Goal: Check status

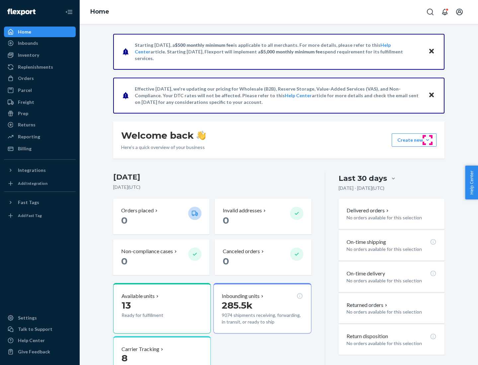
click at [427, 140] on button "Create new Create new inbound Create new order Create new product" at bounding box center [413, 139] width 45 height 13
click at [28, 43] on div "Inbounds" at bounding box center [28, 43] width 20 height 7
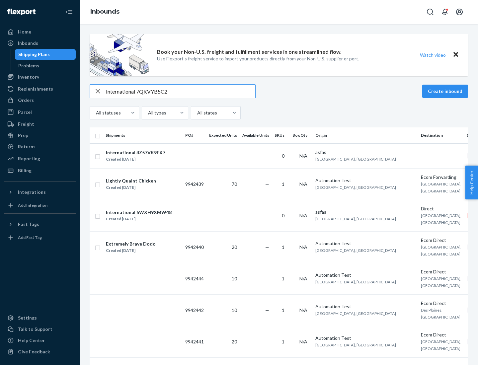
type input "International 7QKVYB5C29"
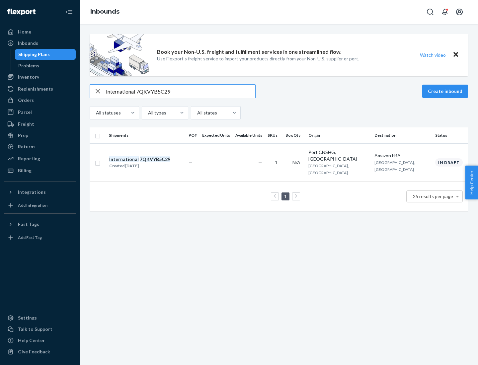
click at [151, 162] on div "Created [DATE]" at bounding box center [139, 165] width 61 height 7
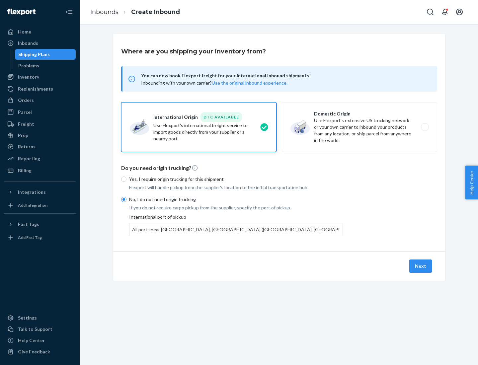
click at [420, 266] on button "Next" at bounding box center [420, 265] width 23 height 13
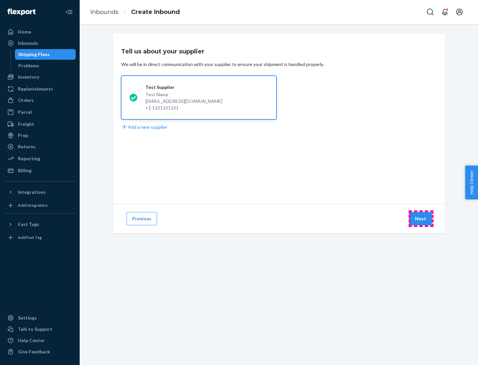
click at [420, 219] on button "Next" at bounding box center [420, 218] width 23 height 13
